Goal: Task Accomplishment & Management: Use online tool/utility

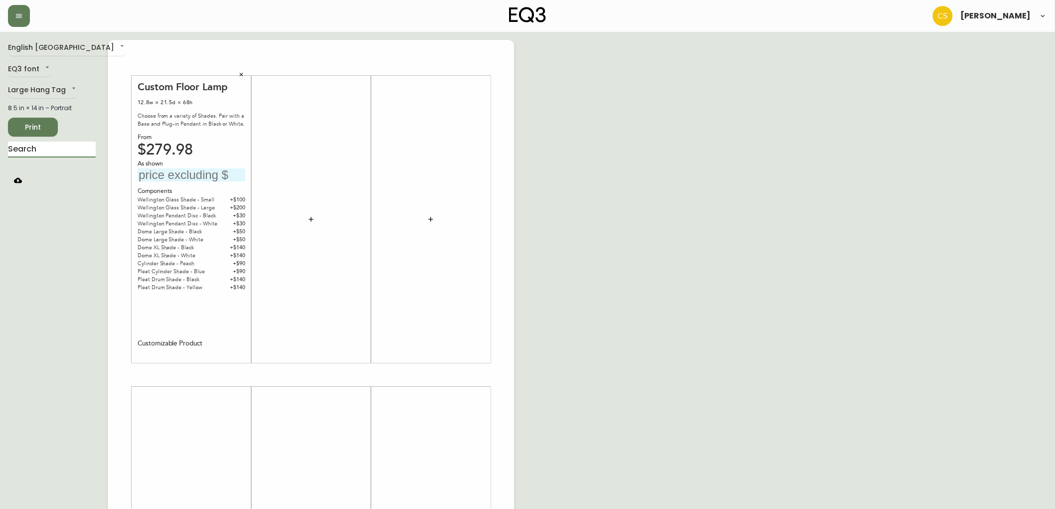
click at [196, 174] on input "text" at bounding box center [192, 174] width 108 height 13
click at [191, 172] on input "text" at bounding box center [192, 174] width 108 height 13
type input "$309.98"
click at [715, 210] on div "English [GEOGRAPHIC_DATA] en_CA EQ3 font EQ3 Large Hang Tag large 8.5 in × 14 i…" at bounding box center [527, 375] width 1039 height 670
click at [25, 151] on input "text" at bounding box center [52, 150] width 88 height 16
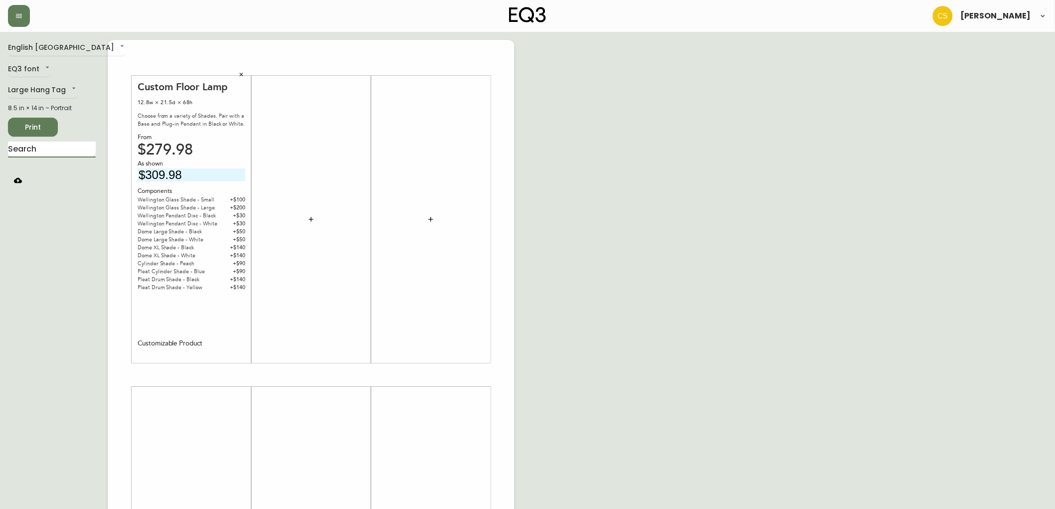
click at [33, 151] on input "text" at bounding box center [52, 150] width 88 height 16
type input "custom floo"
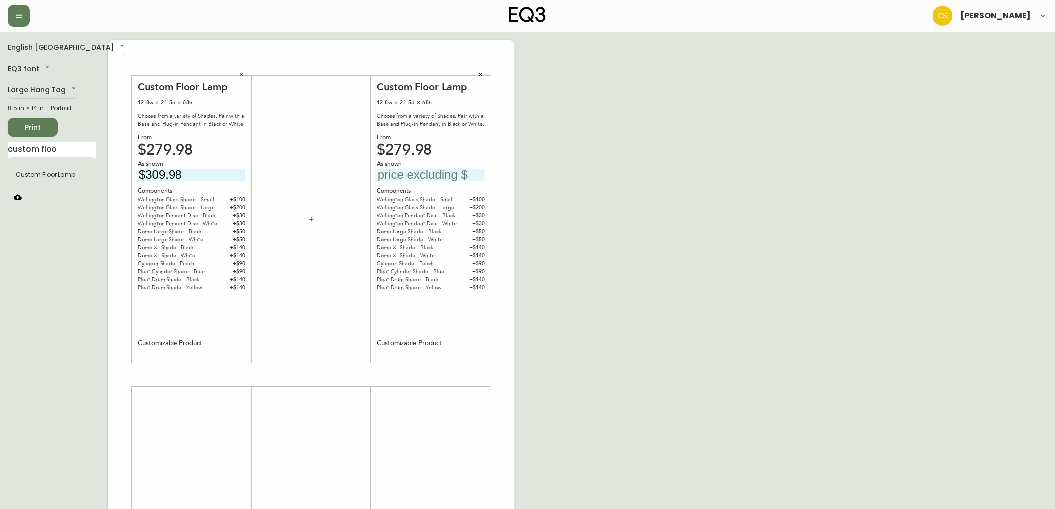
click at [458, 172] on input "text" at bounding box center [431, 174] width 108 height 13
type input "$309.98"
click at [238, 73] on icon "button" at bounding box center [241, 75] width 6 height 6
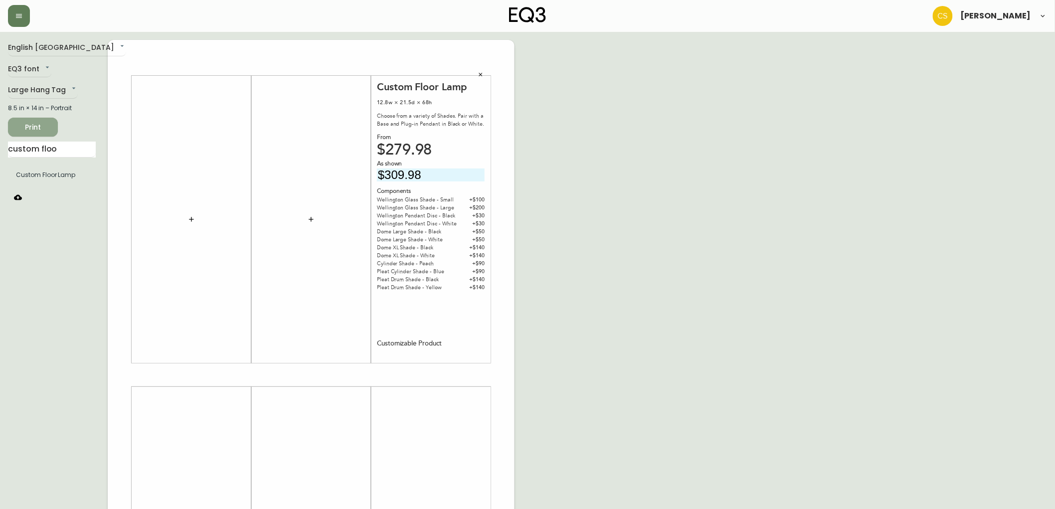
click at [29, 118] on button "Print" at bounding box center [33, 127] width 50 height 19
click at [481, 71] on button "button" at bounding box center [480, 74] width 15 height 15
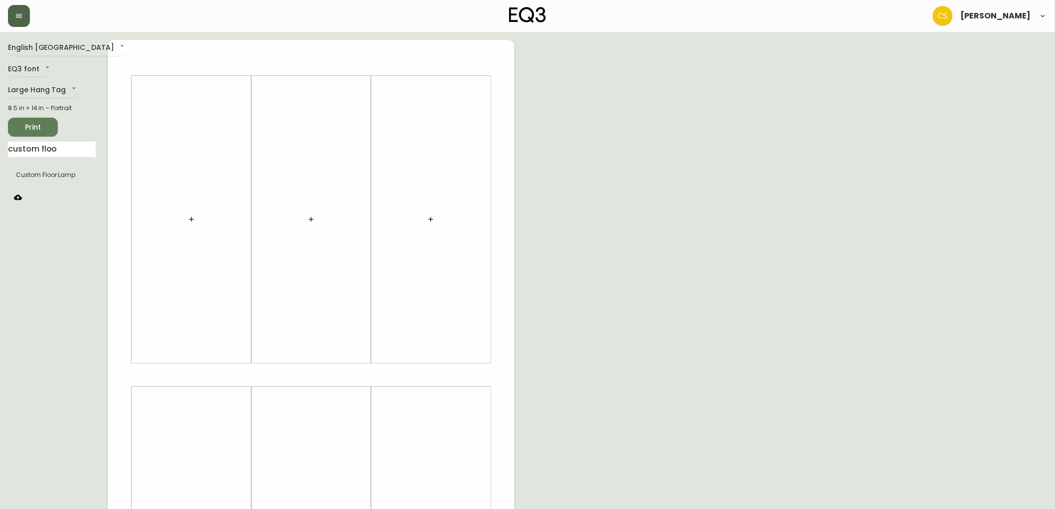
click at [13, 12] on button "button" at bounding box center [19, 16] width 22 height 22
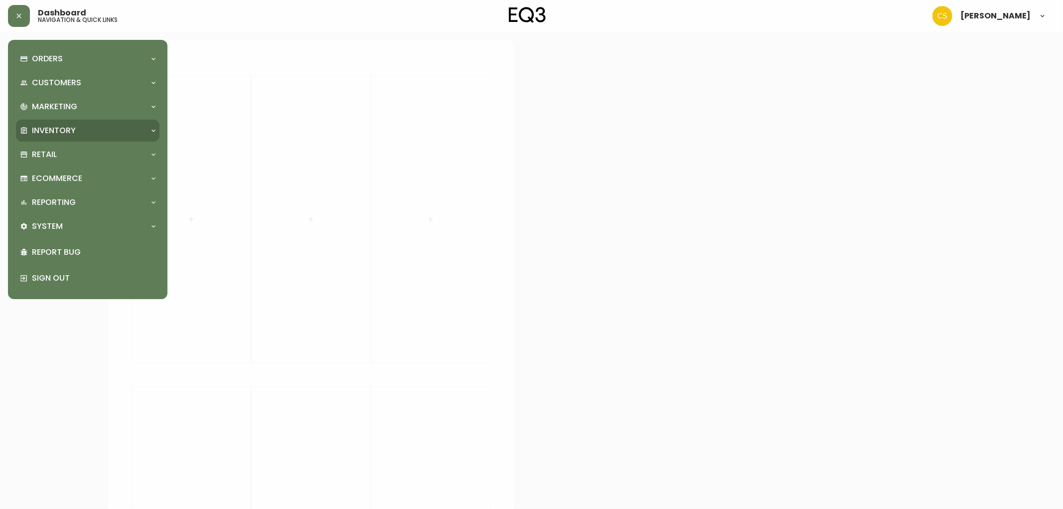
click at [63, 135] on p "Inventory" at bounding box center [54, 130] width 44 height 11
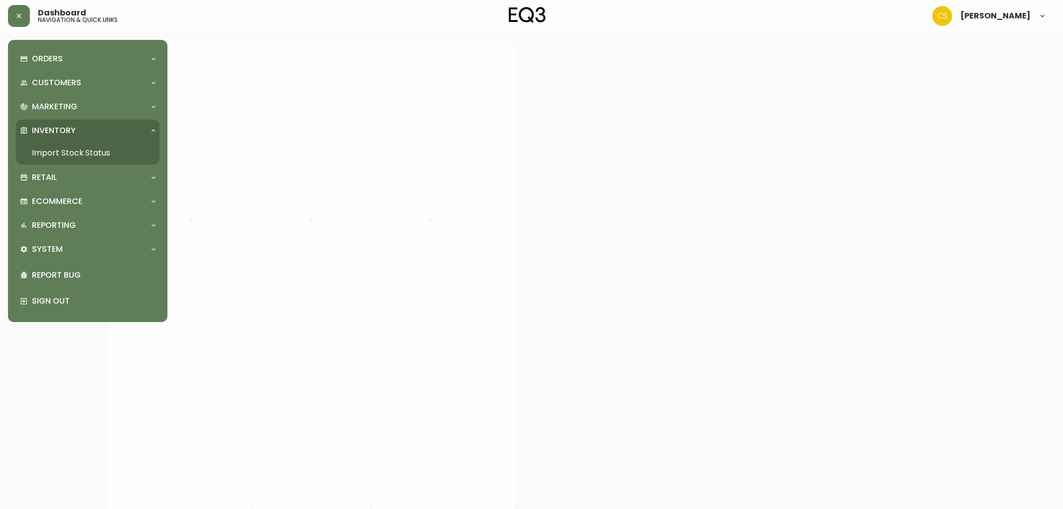
click at [66, 148] on link "Import Stock Status" at bounding box center [88, 153] width 144 height 23
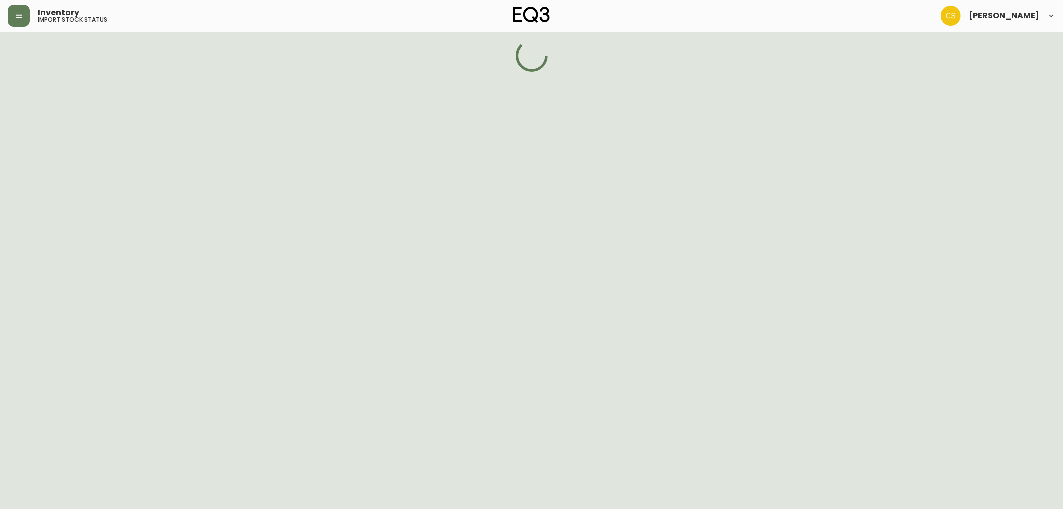
click at [62, 155] on div "Orders Order Search Kona Kart Swatch Requests Customers Customer Search Marketi…" at bounding box center [79, 254] width 159 height 509
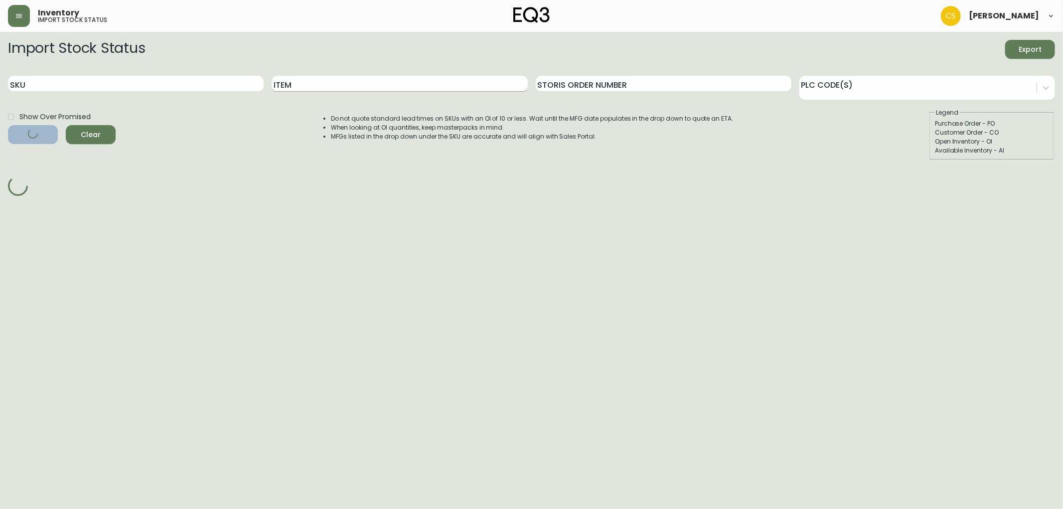
click at [304, 83] on input "Item" at bounding box center [400, 84] width 256 height 16
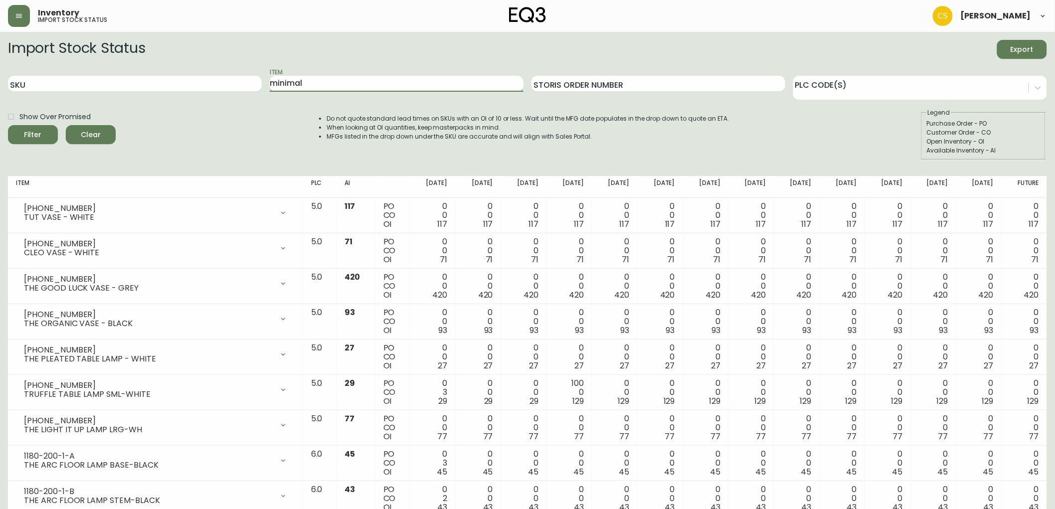
type input "minimal"
click at [8, 125] on button "Filter" at bounding box center [33, 134] width 50 height 19
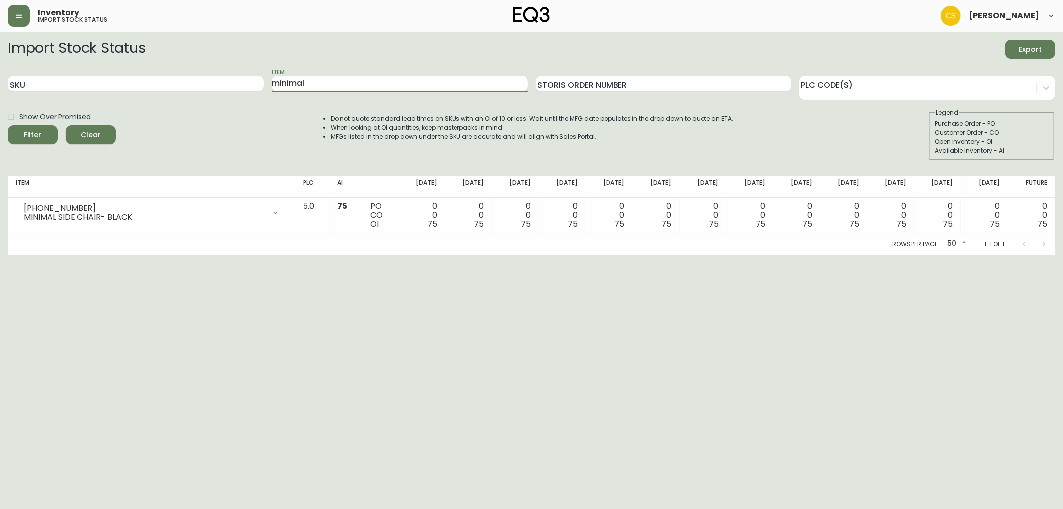
click at [181, 255] on html "Inventory import stock status [PERSON_NAME] Import Stock Status Export SKU Item…" at bounding box center [531, 127] width 1063 height 255
